Goal: Task Accomplishment & Management: Manage account settings

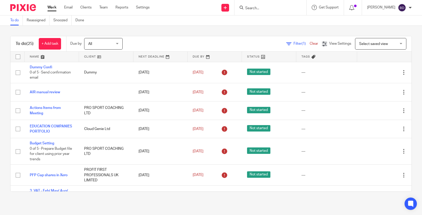
click at [271, 8] on input "Search" at bounding box center [268, 8] width 46 height 5
type input "blessie"
click at [280, 21] on link at bounding box center [276, 20] width 64 height 8
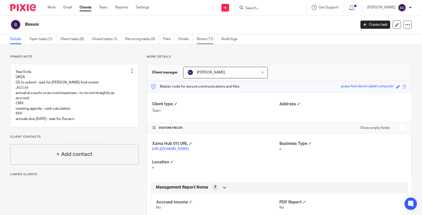
click at [207, 39] on link "Notes (17)" at bounding box center [207, 39] width 21 height 10
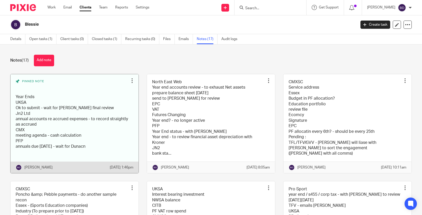
click at [95, 142] on link at bounding box center [75, 123] width 128 height 99
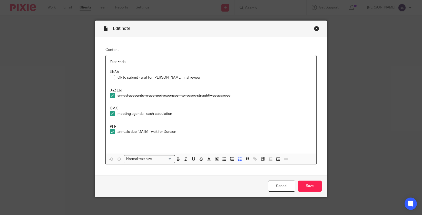
click at [194, 78] on p "Ok to submit - wait for [PERSON_NAME] final review" at bounding box center [215, 77] width 195 height 5
click at [112, 77] on span at bounding box center [112, 77] width 5 height 5
click at [314, 188] on input "Save" at bounding box center [310, 185] width 24 height 11
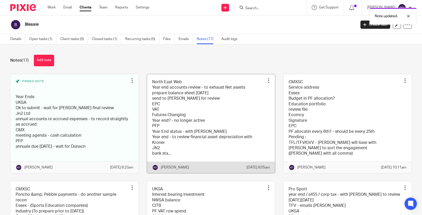
click at [239, 140] on link at bounding box center [211, 123] width 128 height 99
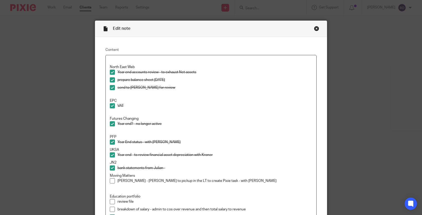
click at [316, 28] on div "Close this dialog window" at bounding box center [316, 28] width 5 height 5
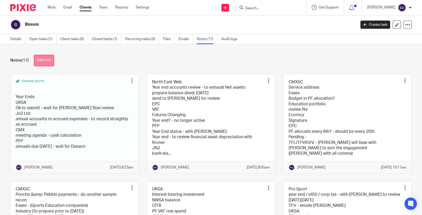
click at [40, 60] on button "Add note" at bounding box center [44, 61] width 20 height 12
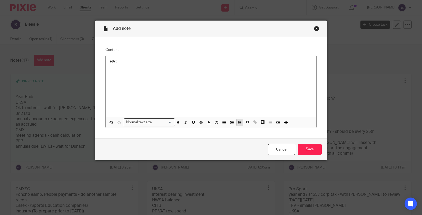
click at [241, 124] on line "button" at bounding box center [241, 124] width 2 height 0
click at [302, 154] on input "Save" at bounding box center [310, 149] width 24 height 11
